Goal: Task Accomplishment & Management: Manage account settings

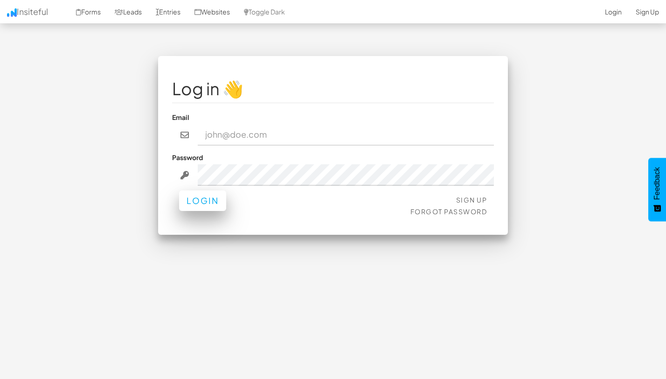
type input "team@joinopus.org"
click at [223, 198] on button "Login" at bounding box center [202, 200] width 47 height 21
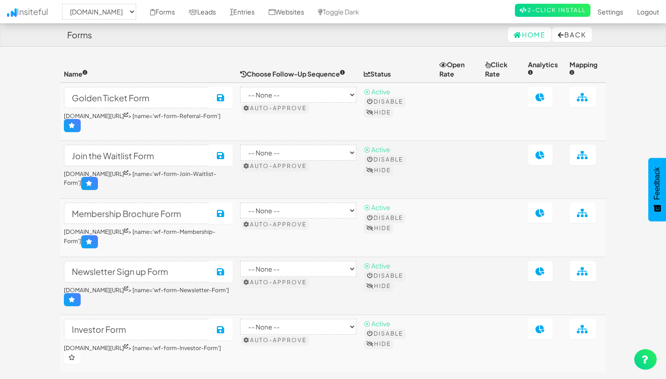
select select "2344"
click at [219, 16] on link "Leads" at bounding box center [202, 11] width 41 height 23
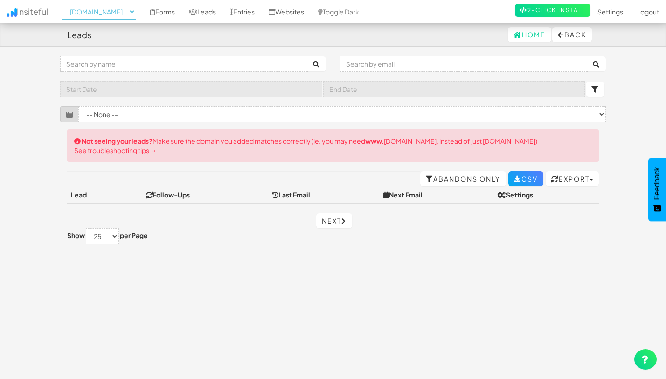
click at [113, 11] on select "-- None -- www.joinopus.org joinopus.org" at bounding box center [99, 12] width 74 height 16
select select "2352"
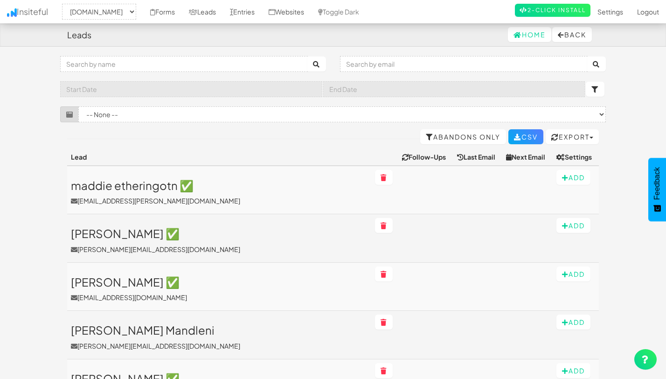
select select "2352"
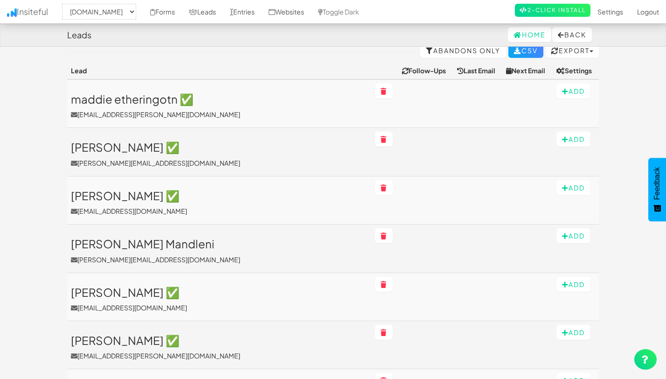
scroll to position [100, 0]
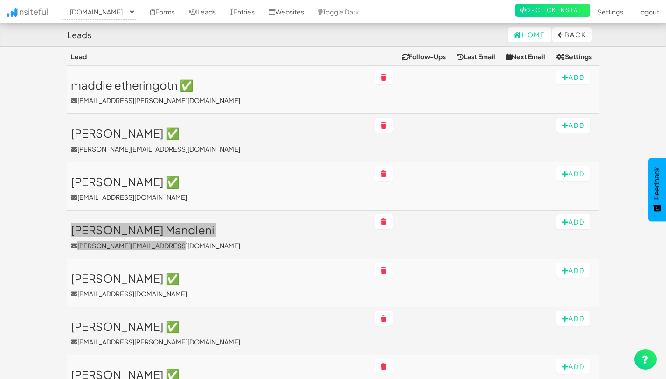
drag, startPoint x: 121, startPoint y: 228, endPoint x: 448, endPoint y: 1, distance: 398.7
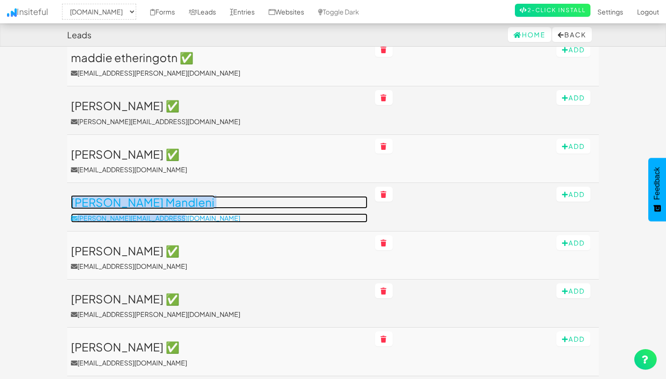
scroll to position [0, 0]
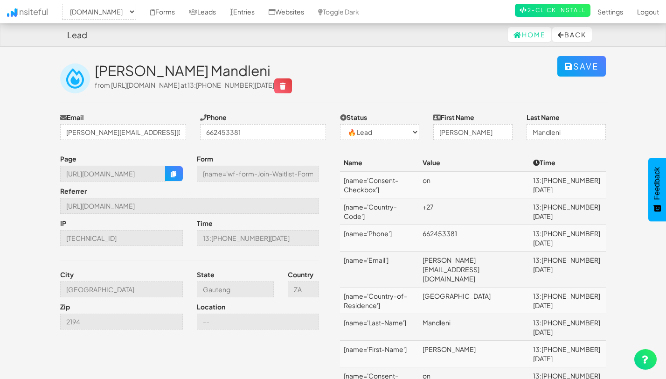
select select "2352"
select select "0"
click at [179, 181] on button "button" at bounding box center [174, 173] width 18 height 15
drag, startPoint x: 96, startPoint y: 69, endPoint x: 150, endPoint y: 70, distance: 54.6
click at [150, 70] on h2 "[PERSON_NAME] Mandleni" at bounding box center [326, 70] width 463 height 15
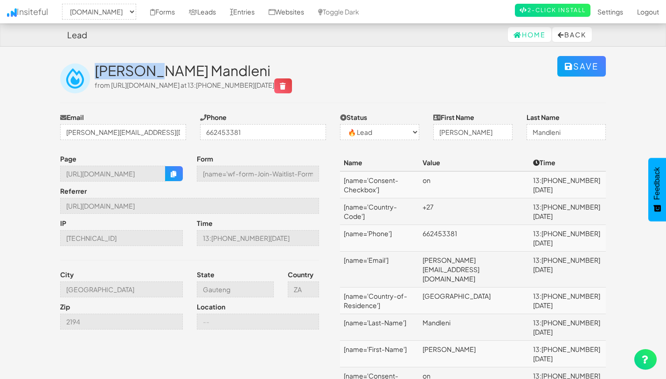
copy h2 "Thalethu"
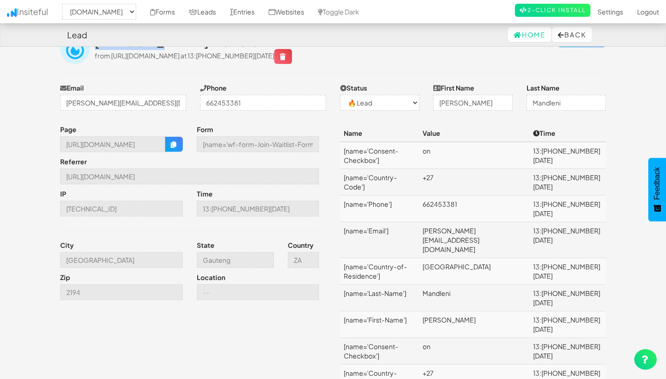
scroll to position [30, 0]
